Goal: Task Accomplishment & Management: Manage account settings

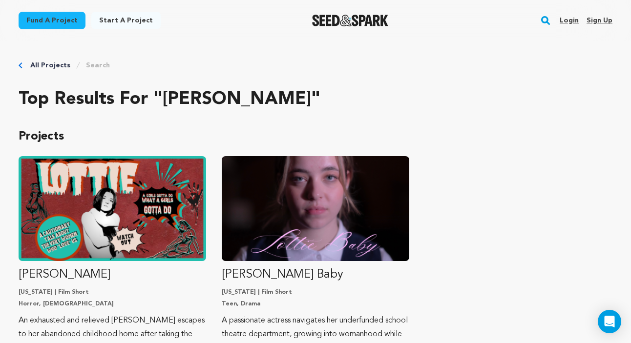
click at [570, 20] on link "Login" at bounding box center [569, 21] width 19 height 16
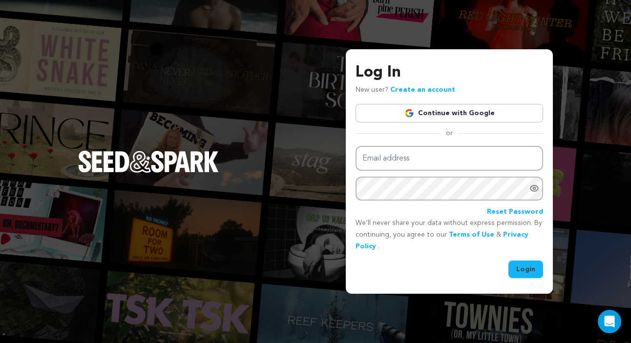
click at [467, 112] on link "Continue with Google" at bounding box center [450, 113] width 188 height 19
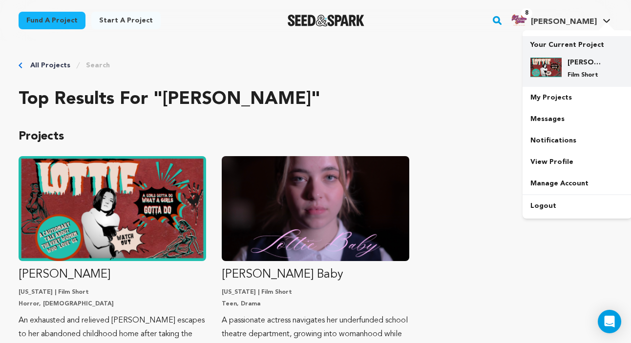
click at [582, 63] on h4 "[PERSON_NAME]" at bounding box center [585, 63] width 35 height 10
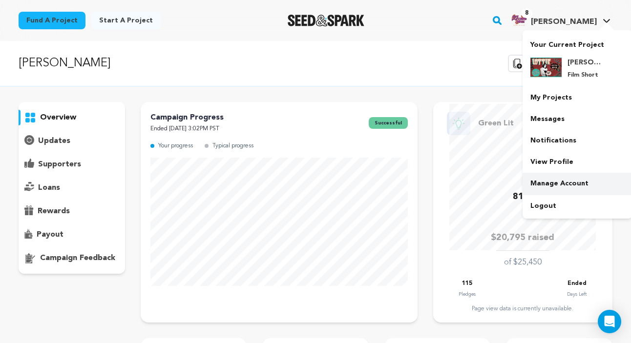
click at [563, 184] on link "Manage Account" at bounding box center [577, 183] width 109 height 21
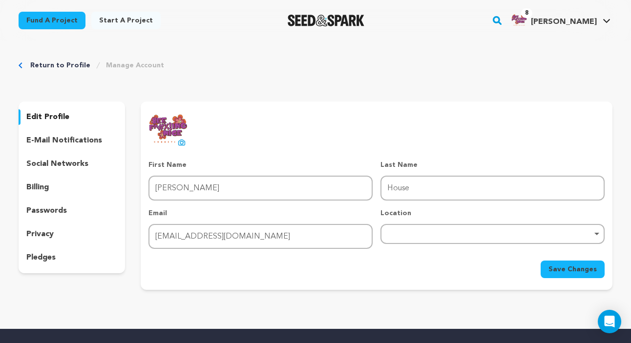
click at [43, 185] on p "billing" at bounding box center [37, 188] width 22 height 12
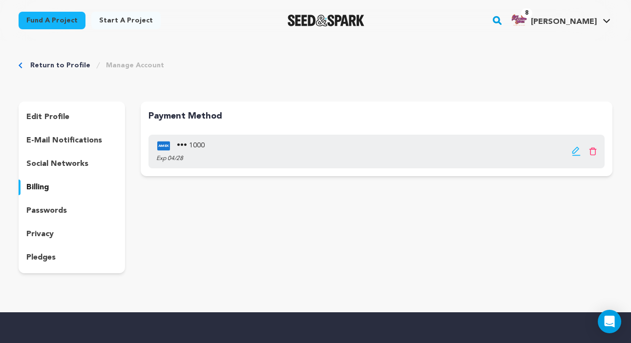
click at [47, 213] on p "passwords" at bounding box center [46, 211] width 41 height 12
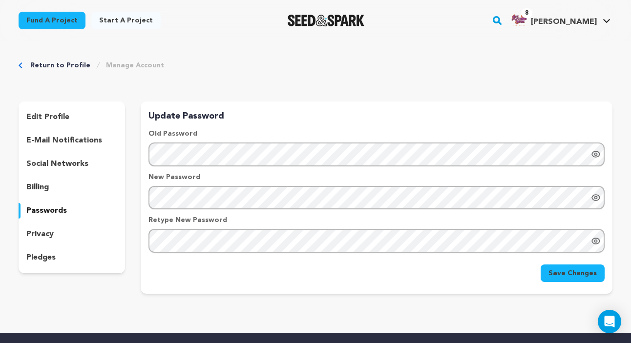
click at [36, 236] on p "privacy" at bounding box center [39, 235] width 27 height 12
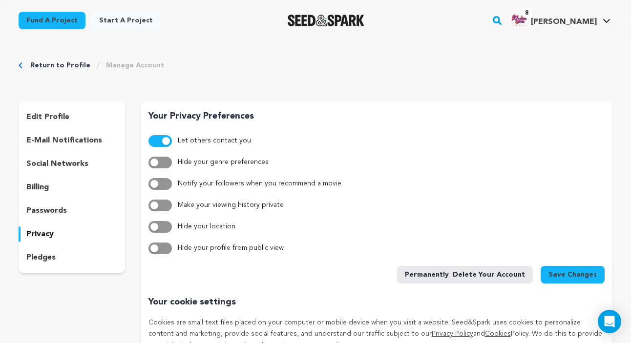
click at [36, 262] on p "pledges" at bounding box center [40, 258] width 29 height 12
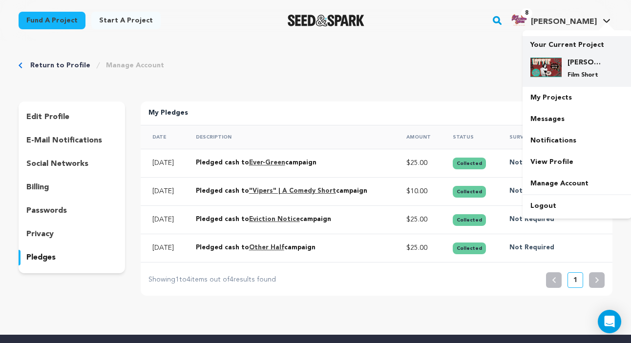
click at [573, 64] on h4 "[PERSON_NAME]" at bounding box center [585, 63] width 35 height 10
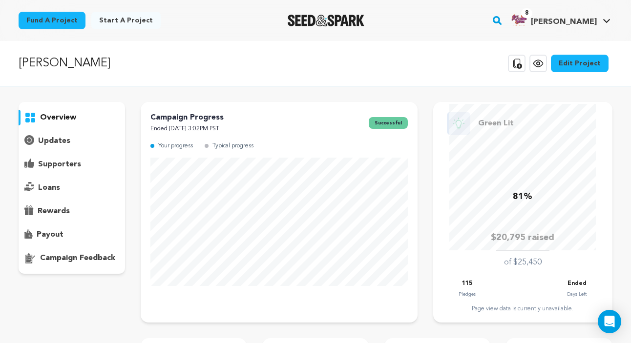
click at [49, 234] on p "payout" at bounding box center [50, 235] width 27 height 12
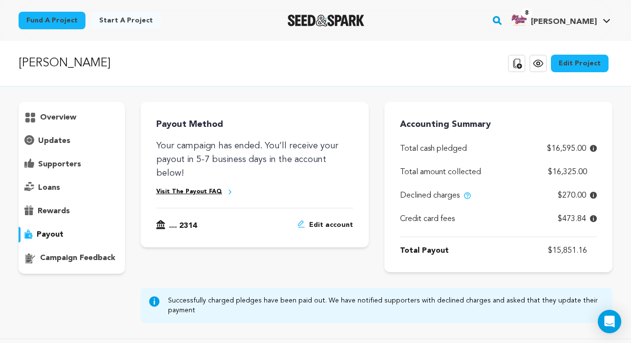
click at [214, 188] on link "Visit The Payout FAQ" at bounding box center [189, 192] width 66 height 8
click at [335, 220] on span "Edit account" at bounding box center [331, 226] width 44 height 12
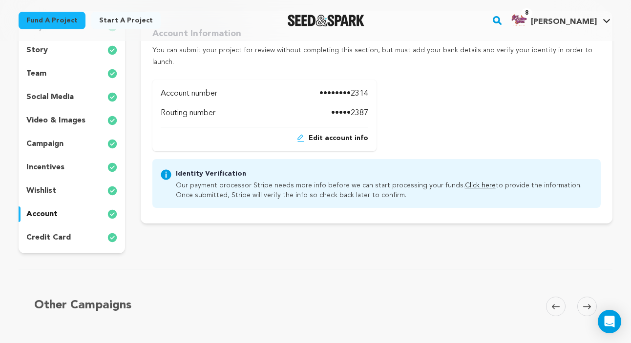
scroll to position [148, 0]
click at [479, 182] on link "Click here" at bounding box center [480, 185] width 31 height 7
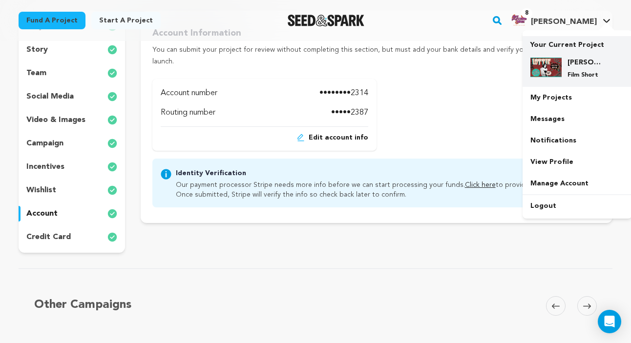
click at [592, 70] on div "[PERSON_NAME] Film Short" at bounding box center [585, 68] width 47 height 21
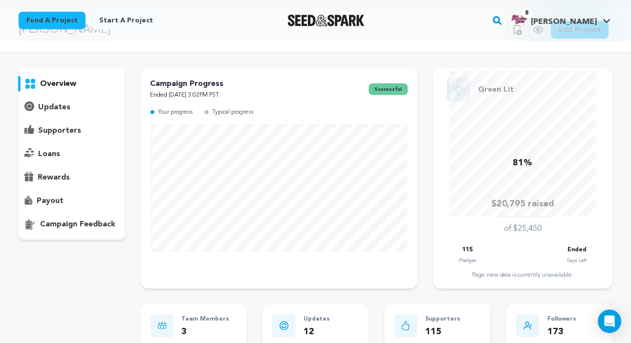
scroll to position [42, 0]
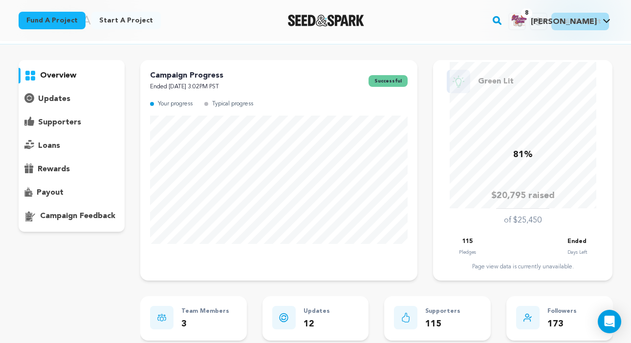
click at [56, 168] on p "rewards" at bounding box center [54, 170] width 32 height 12
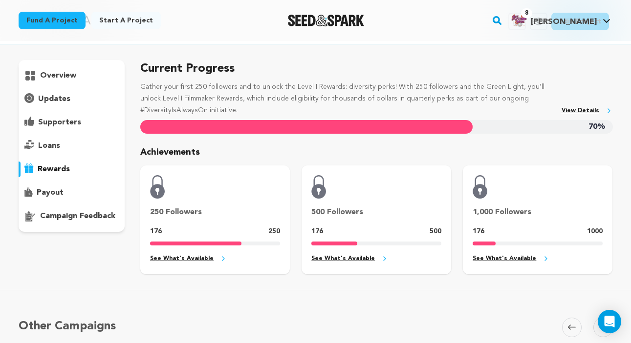
click at [58, 135] on div "overview" at bounding box center [72, 146] width 106 height 172
click at [51, 149] on p "loans" at bounding box center [49, 146] width 22 height 12
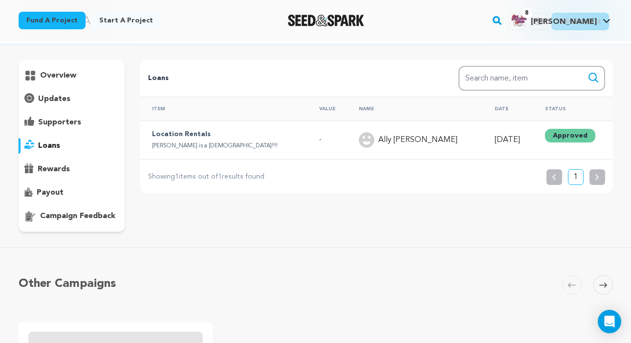
click at [51, 115] on div "overview" at bounding box center [72, 146] width 106 height 172
click at [52, 121] on p "supporters" at bounding box center [59, 123] width 43 height 12
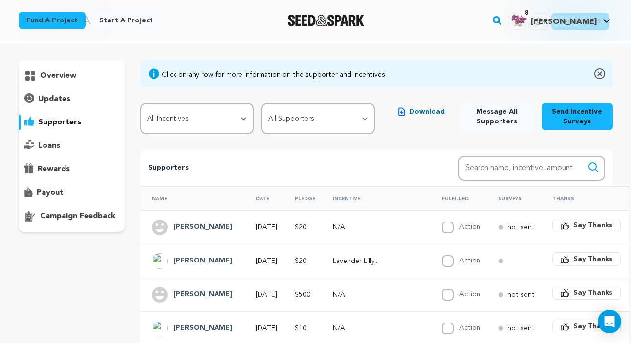
click at [57, 99] on p "updates" at bounding box center [54, 99] width 32 height 12
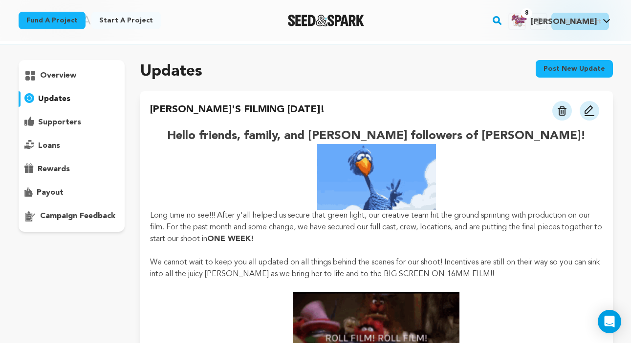
click at [58, 81] on p "overview" at bounding box center [58, 76] width 36 height 12
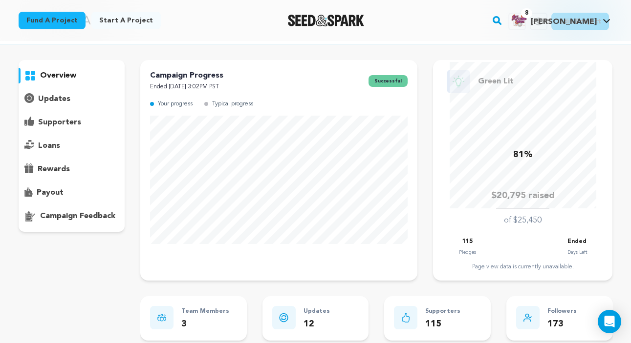
click at [55, 98] on p "updates" at bounding box center [54, 99] width 32 height 12
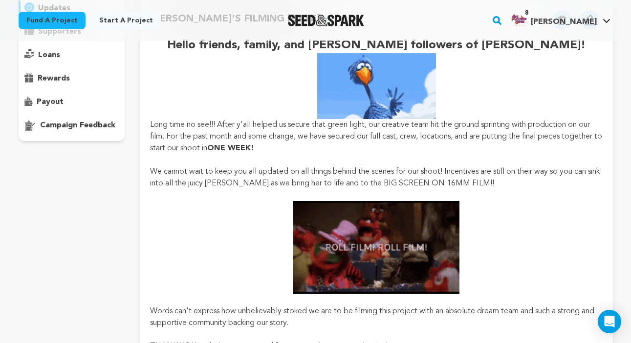
scroll to position [146, 0]
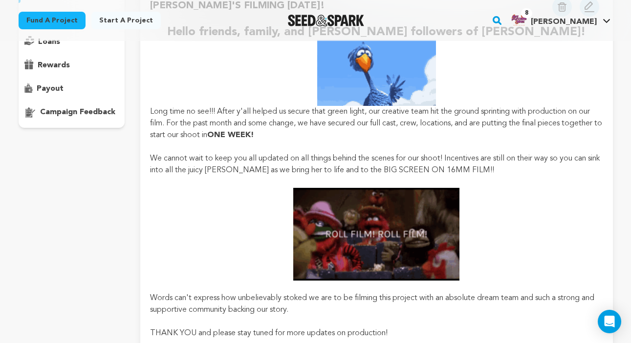
click at [67, 99] on div "overview" at bounding box center [72, 42] width 106 height 172
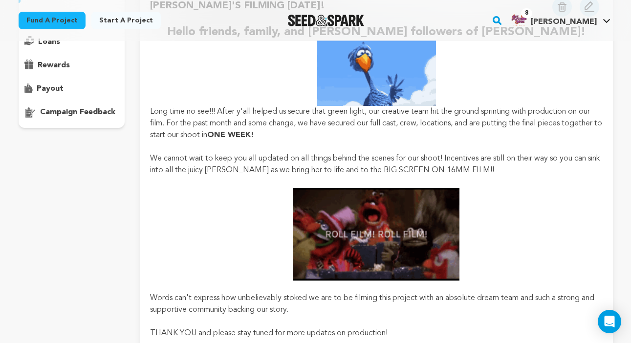
click at [67, 116] on p "campaign feedback" at bounding box center [77, 112] width 75 height 12
